Goal: Navigation & Orientation: Find specific page/section

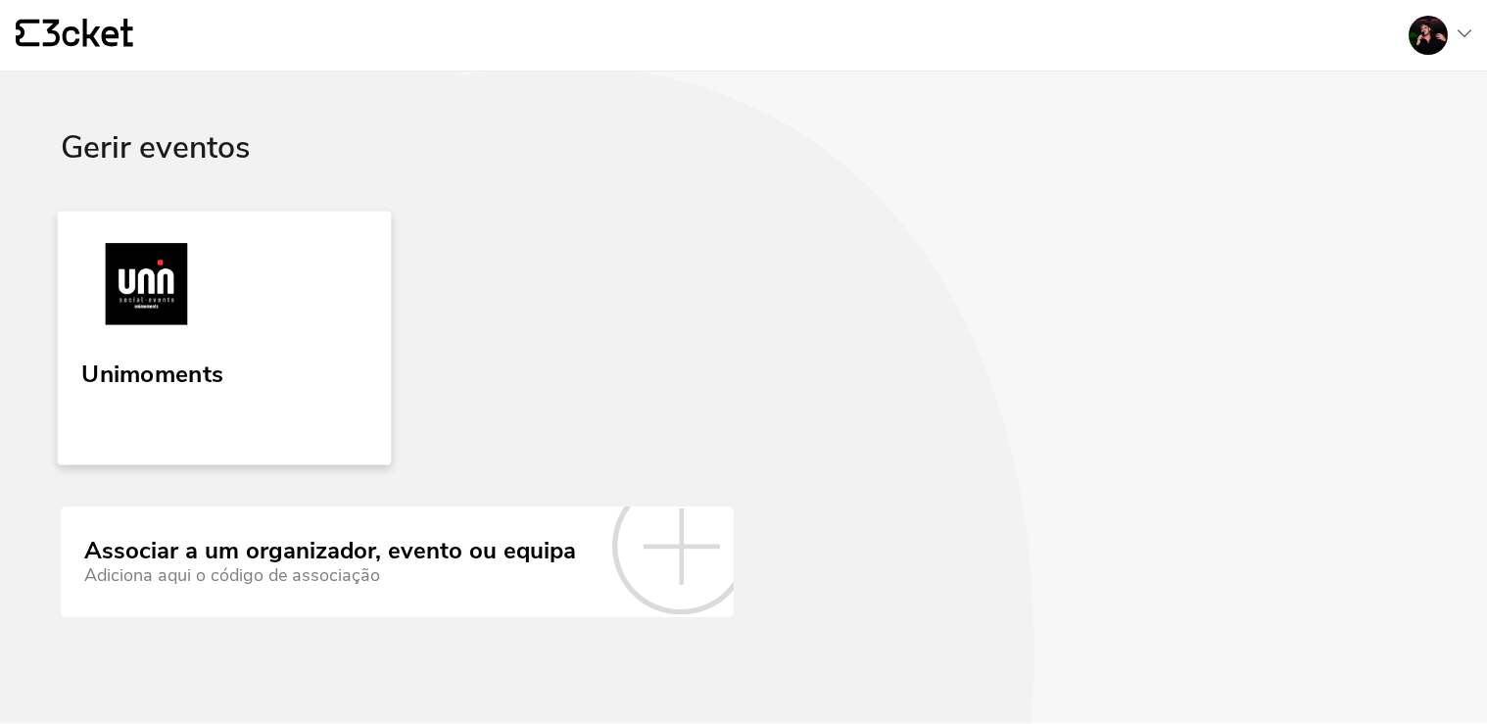
click at [195, 321] on img at bounding box center [146, 288] width 130 height 90
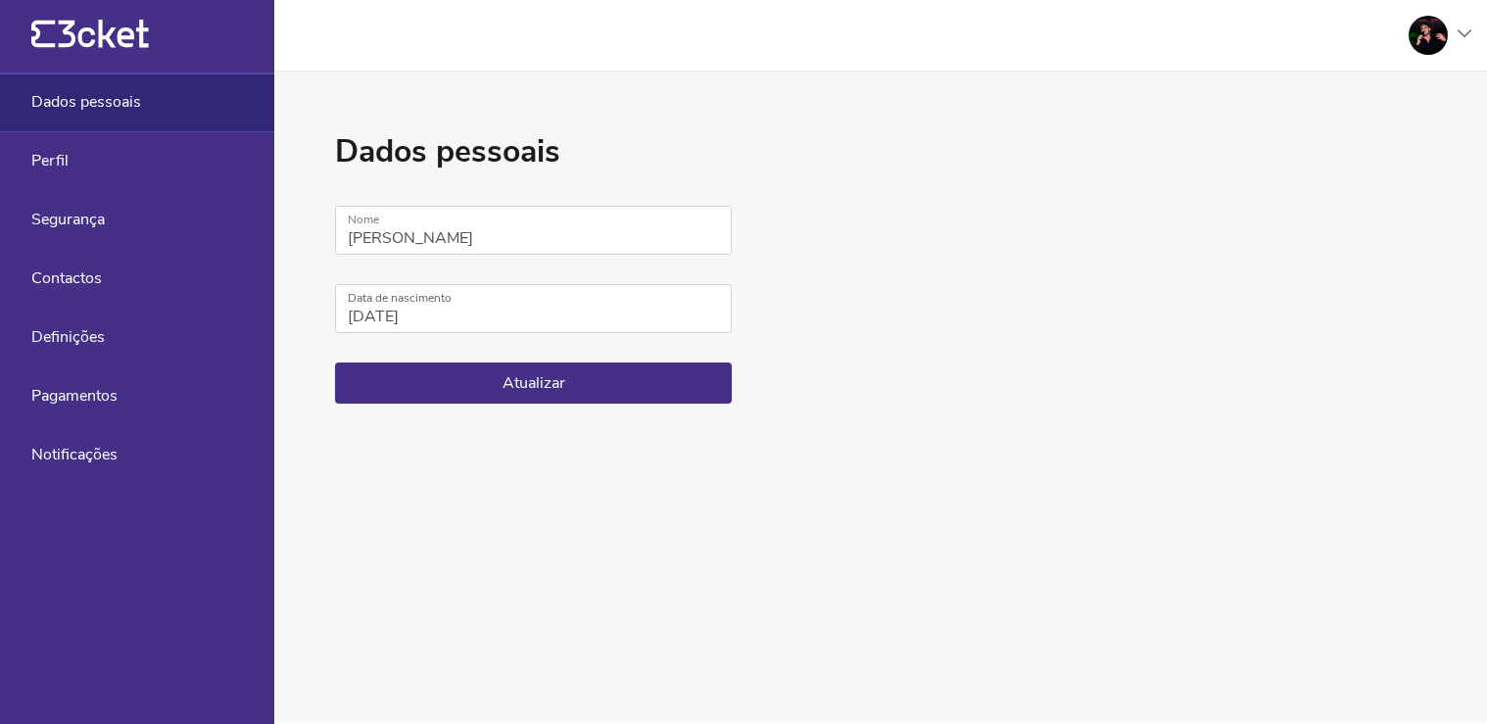
click at [1446, 43] on div at bounding box center [1432, 35] width 78 height 39
click at [1331, 137] on div "Gerir eventos" at bounding box center [1377, 142] width 175 height 47
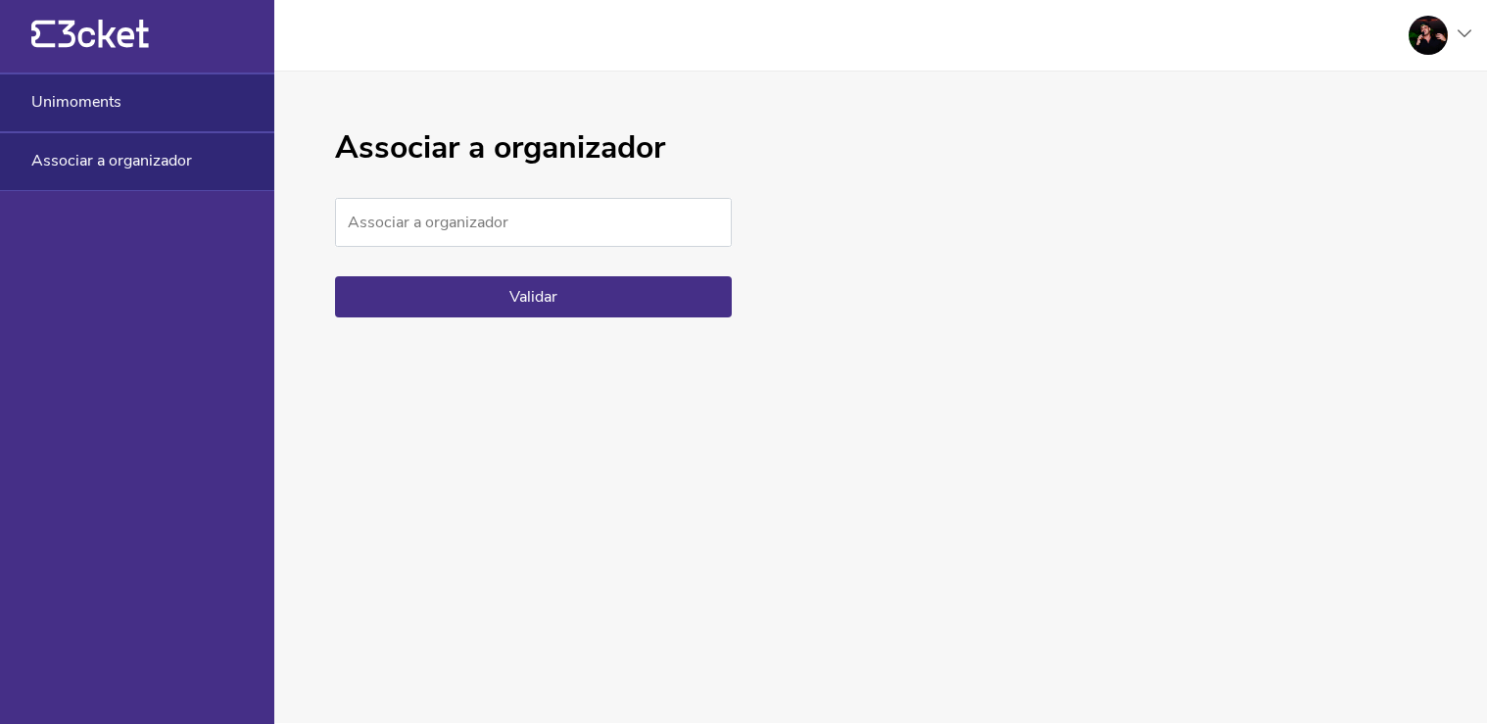
click at [136, 107] on div "Unimoments" at bounding box center [137, 102] width 274 height 59
